Goal: Information Seeking & Learning: Learn about a topic

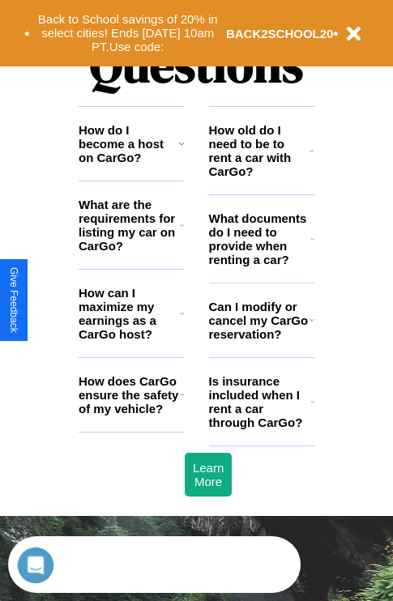
scroll to position [1963, 0]
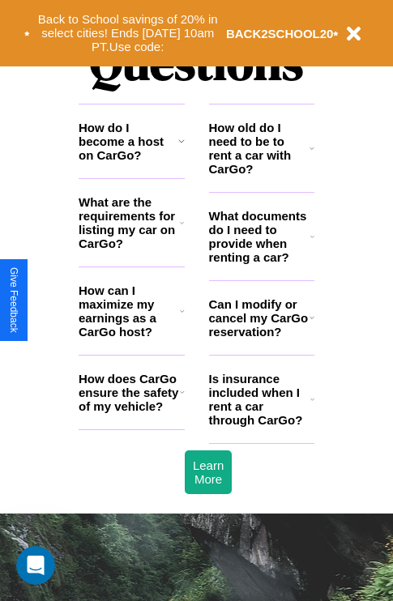
click at [311, 324] on icon at bounding box center [311, 317] width 5 height 13
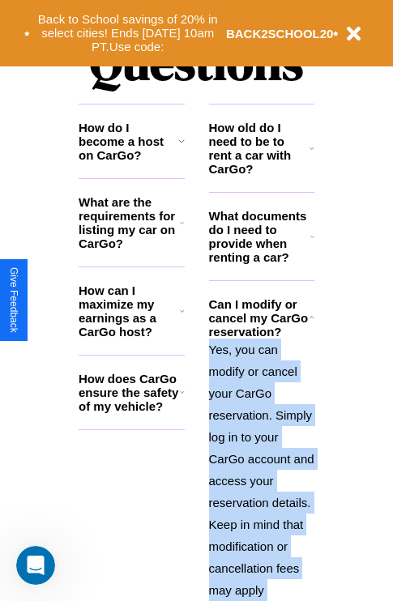
scroll to position [2123, 0]
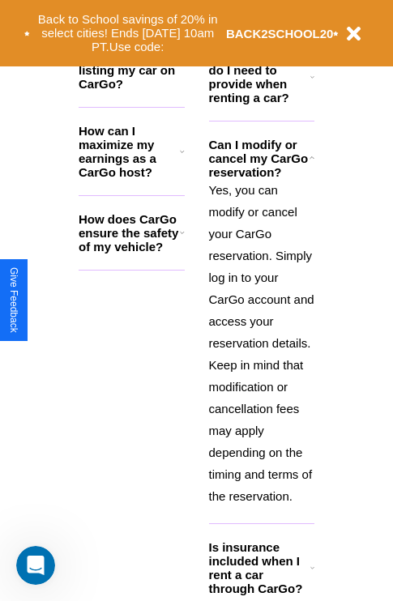
click at [312, 574] on icon at bounding box center [312, 567] width 4 height 13
click at [261, 348] on p "Yes, you can modify or cancel your CarGo reservation. Simply log in to your Car…" at bounding box center [262, 343] width 106 height 328
click at [312, 83] on icon at bounding box center [312, 76] width 4 height 13
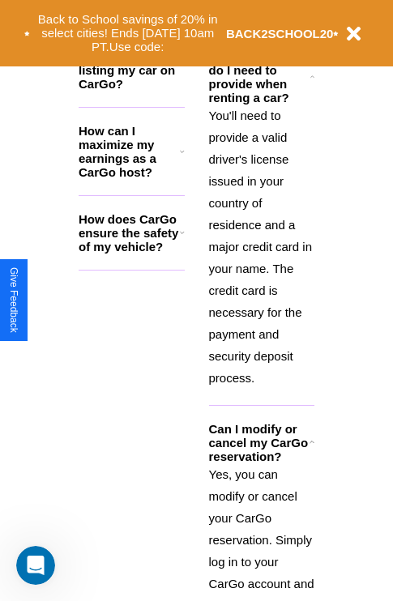
click at [261, 29] on b "BACK2SCHOOL20" at bounding box center [280, 34] width 108 height 14
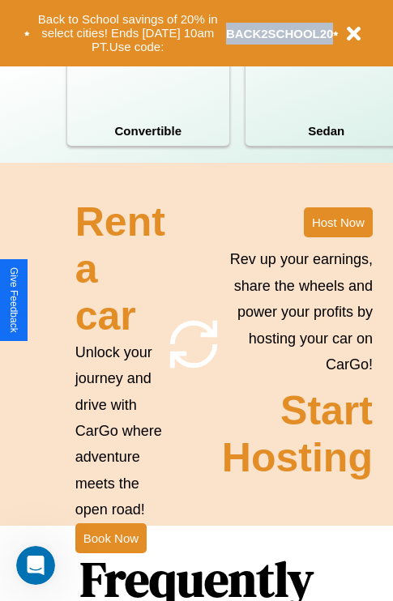
scroll to position [1262, 0]
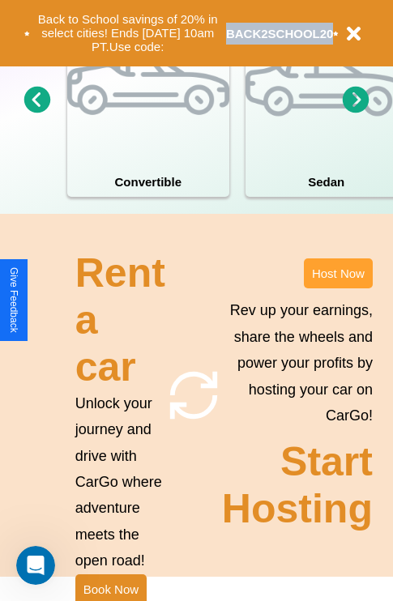
click at [338, 288] on button "Host Now" at bounding box center [338, 273] width 69 height 30
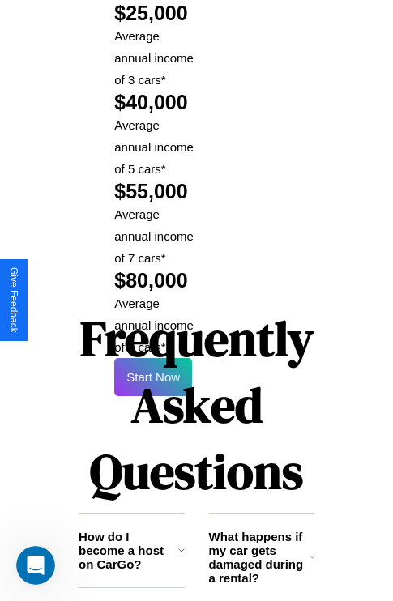
scroll to position [2384, 0]
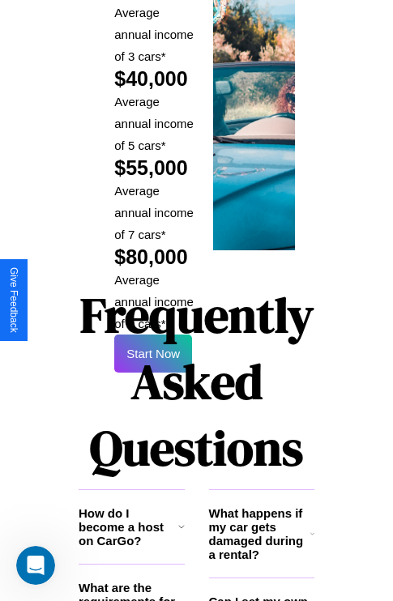
click at [153, 300] on h1 "Frequently Asked Questions" at bounding box center [197, 382] width 236 height 216
